Goal: Find specific page/section: Find specific page/section

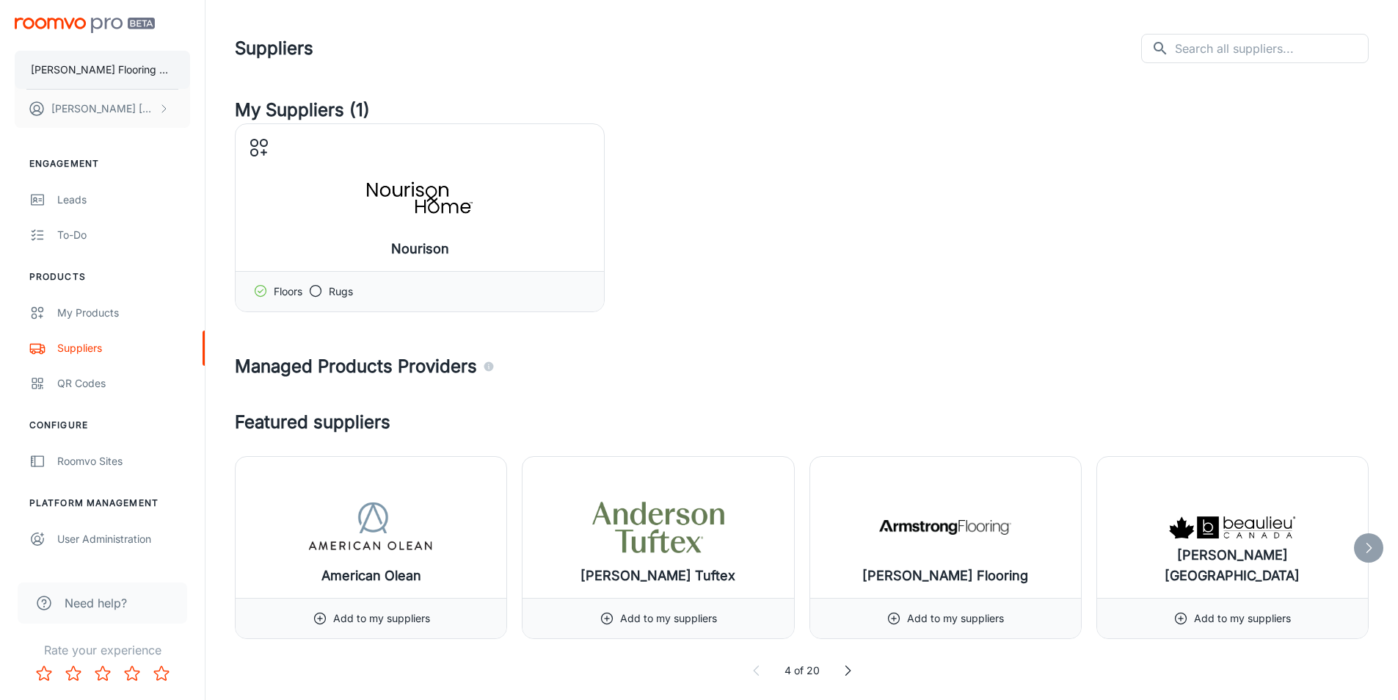
click at [140, 75] on p "[PERSON_NAME] Flooring & Installation" at bounding box center [102, 70] width 143 height 16
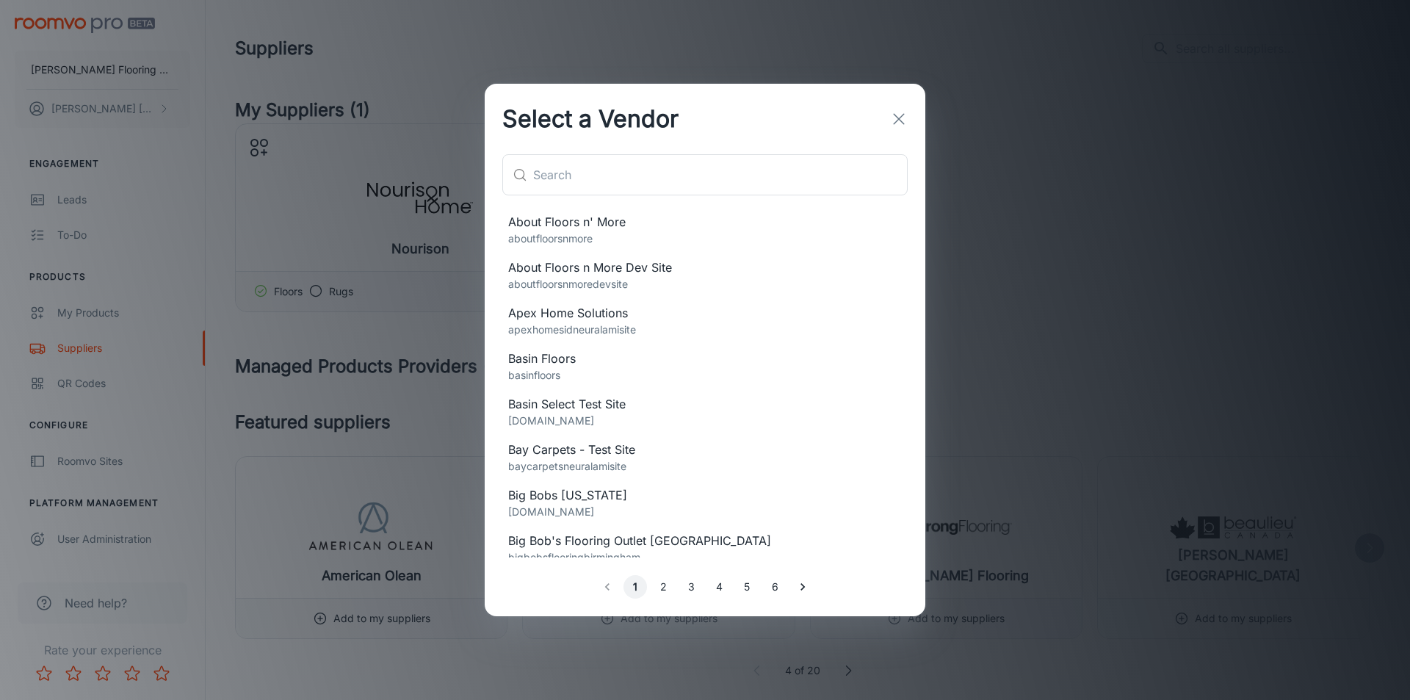
click at [899, 119] on icon "button" at bounding box center [899, 119] width 18 height 18
